Goal: Information Seeking & Learning: Learn about a topic

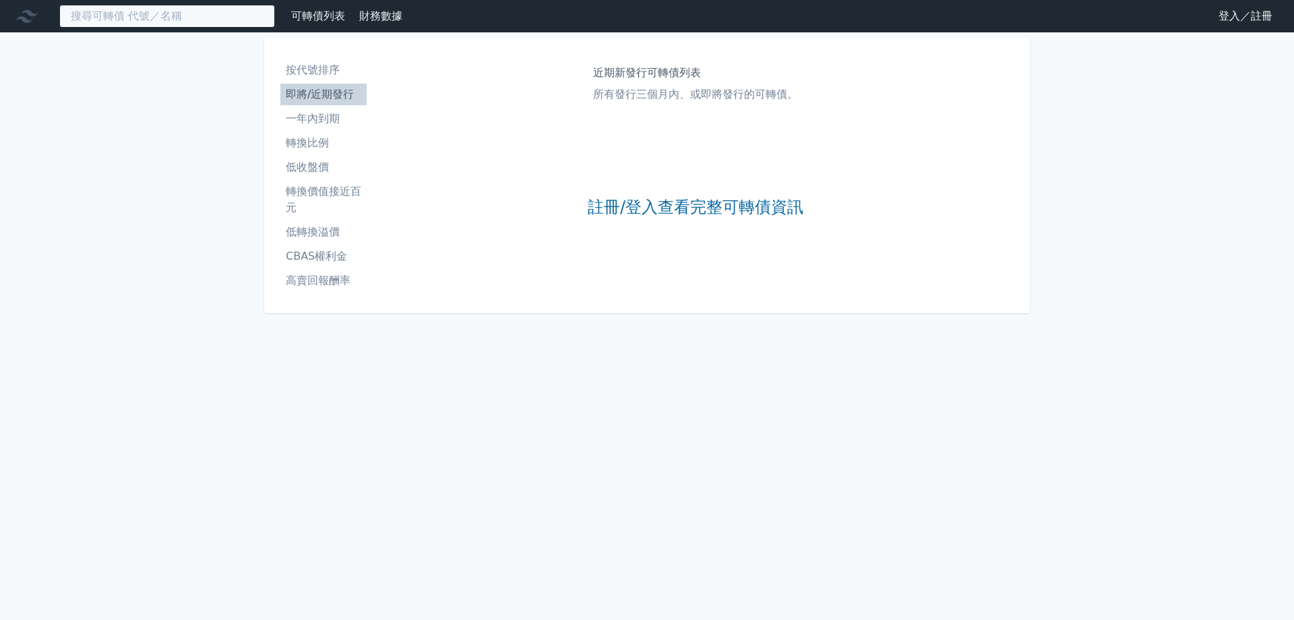
click at [142, 16] on input at bounding box center [167, 16] width 216 height 23
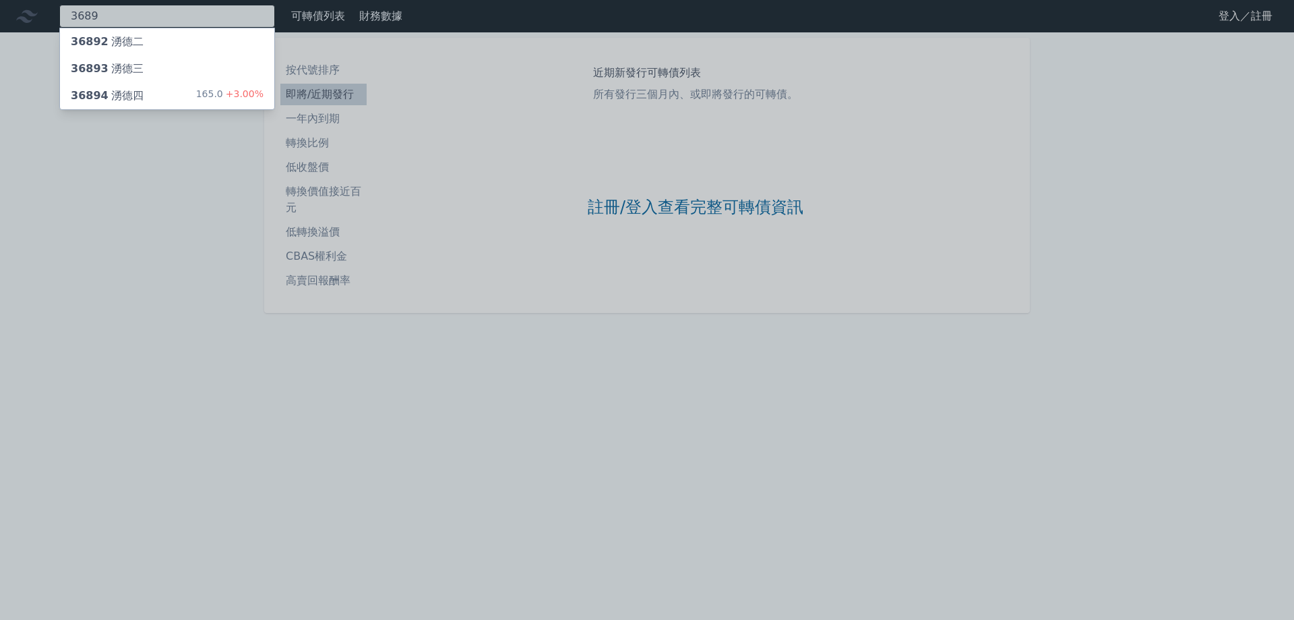
type input "3689"
click at [142, 86] on div "36894 湧德四 165.0 +3.00%" at bounding box center [167, 95] width 214 height 27
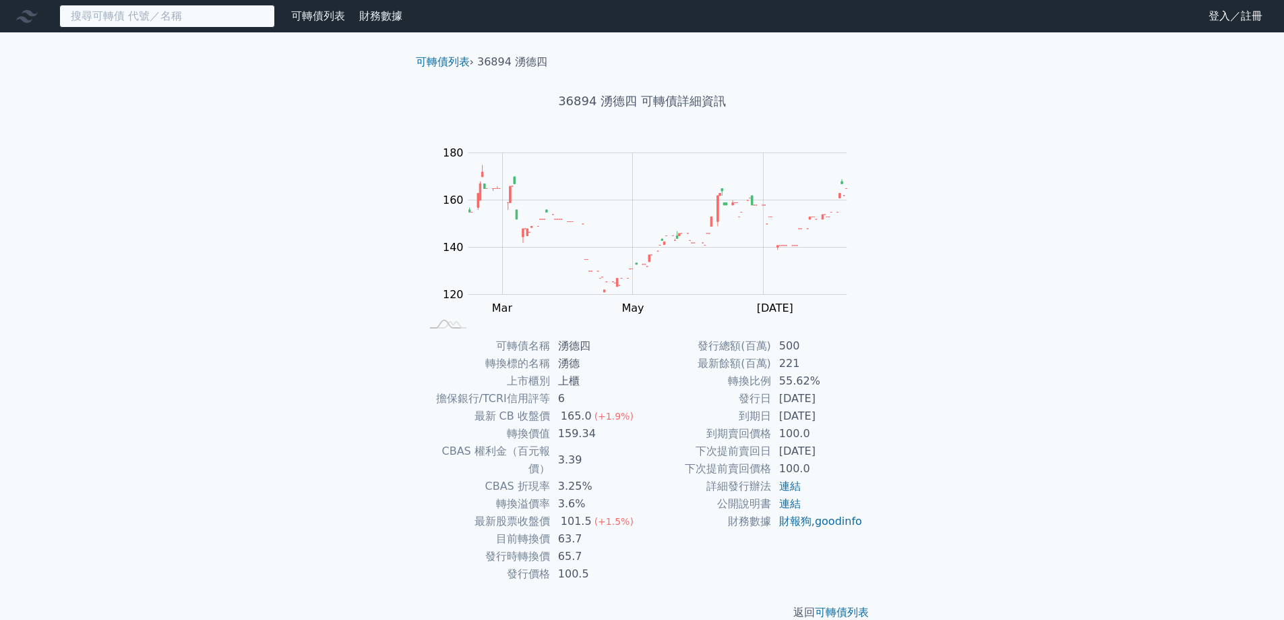
click at [134, 15] on input at bounding box center [167, 16] width 216 height 23
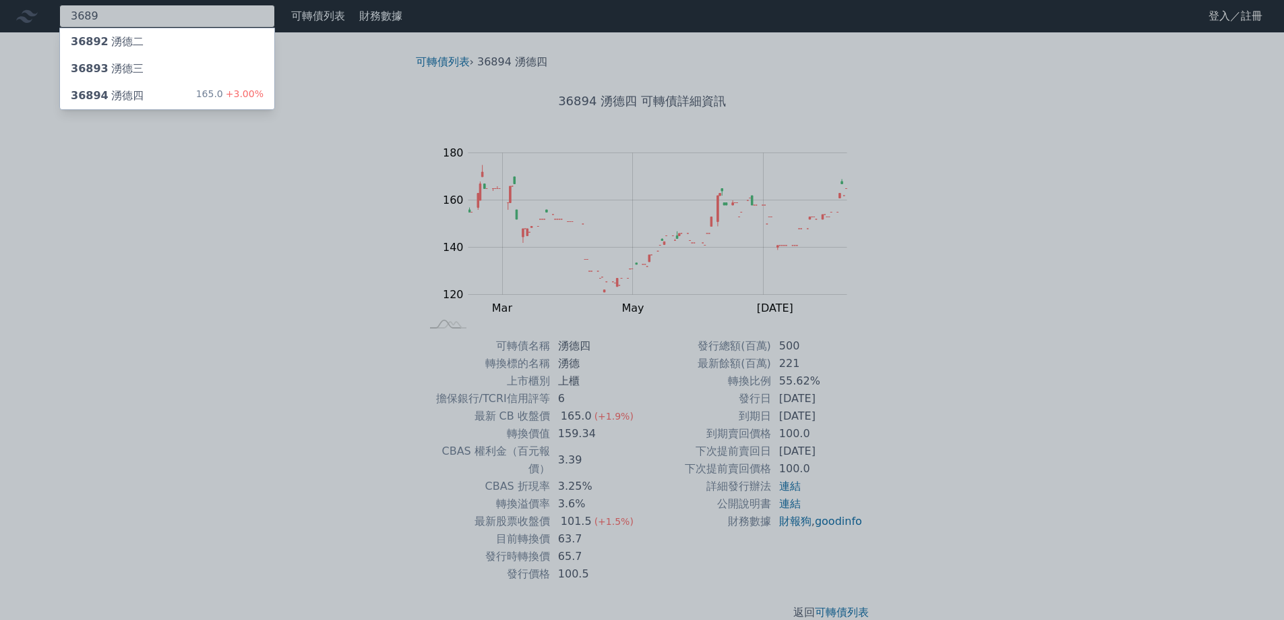
type input "3689"
click at [138, 73] on div "36893 湧德三" at bounding box center [107, 69] width 73 height 16
